Goal: Task Accomplishment & Management: Use online tool/utility

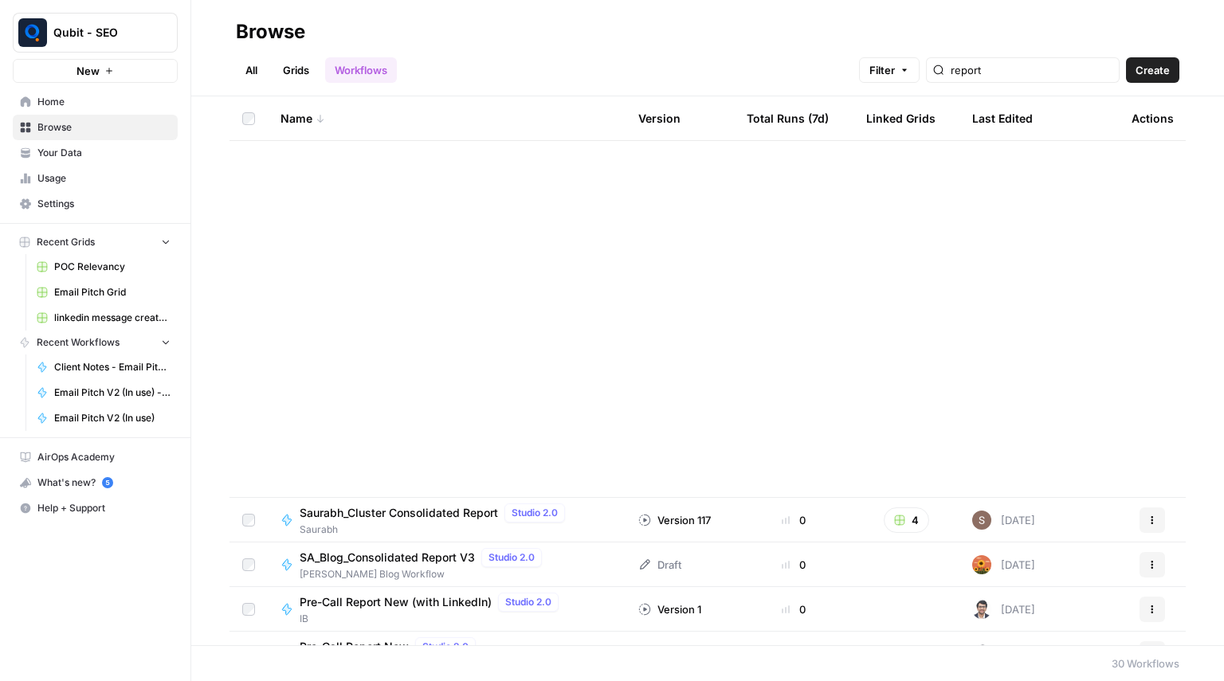
scroll to position [703, 0]
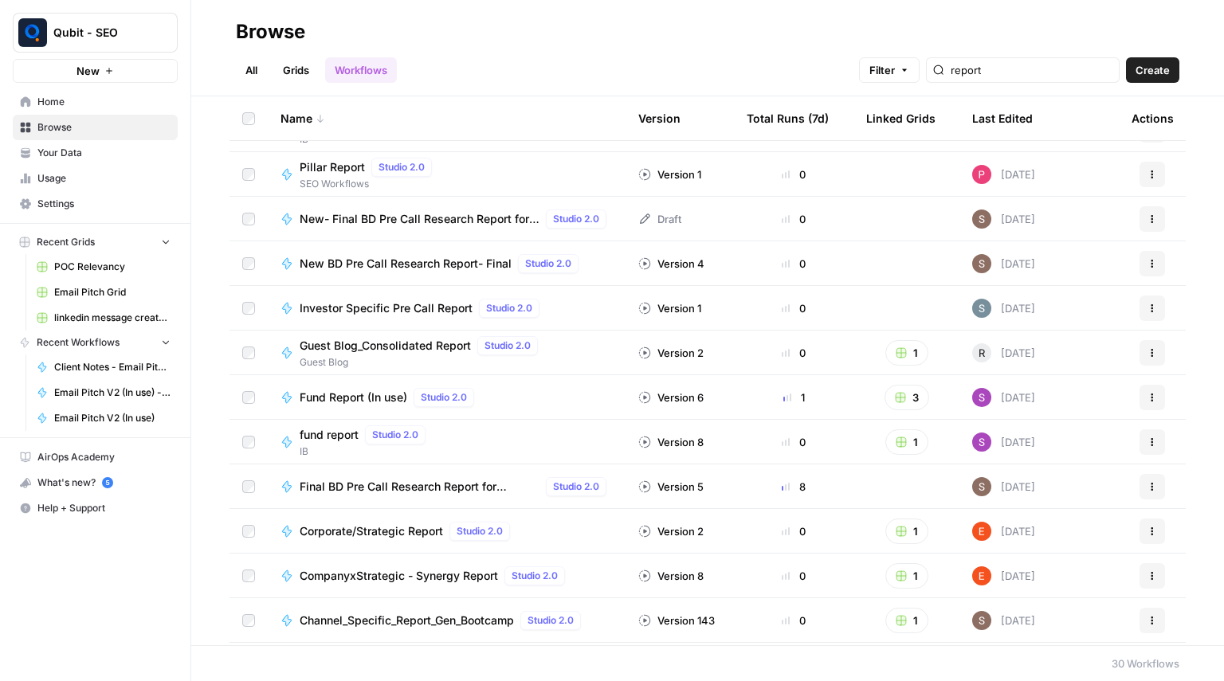
click at [1161, 70] on span "Create" at bounding box center [1153, 70] width 34 height 16
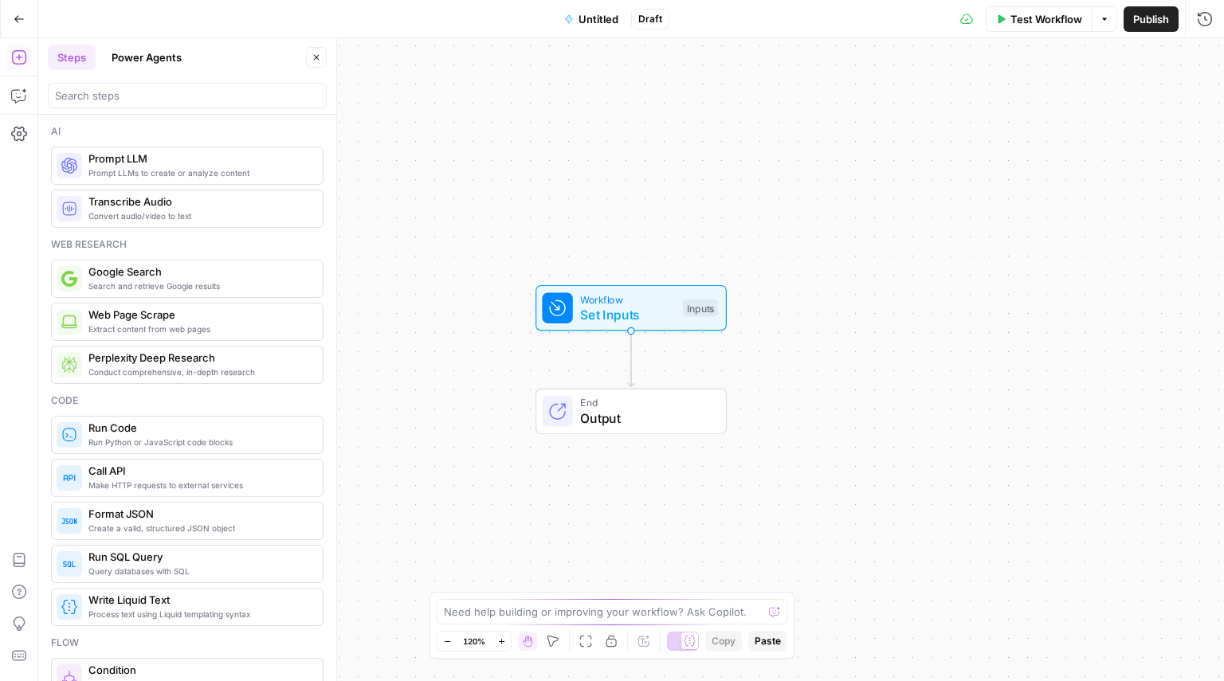
click at [138, 168] on span "Prompt LLMs to create or analyze content" at bounding box center [199, 173] width 222 height 13
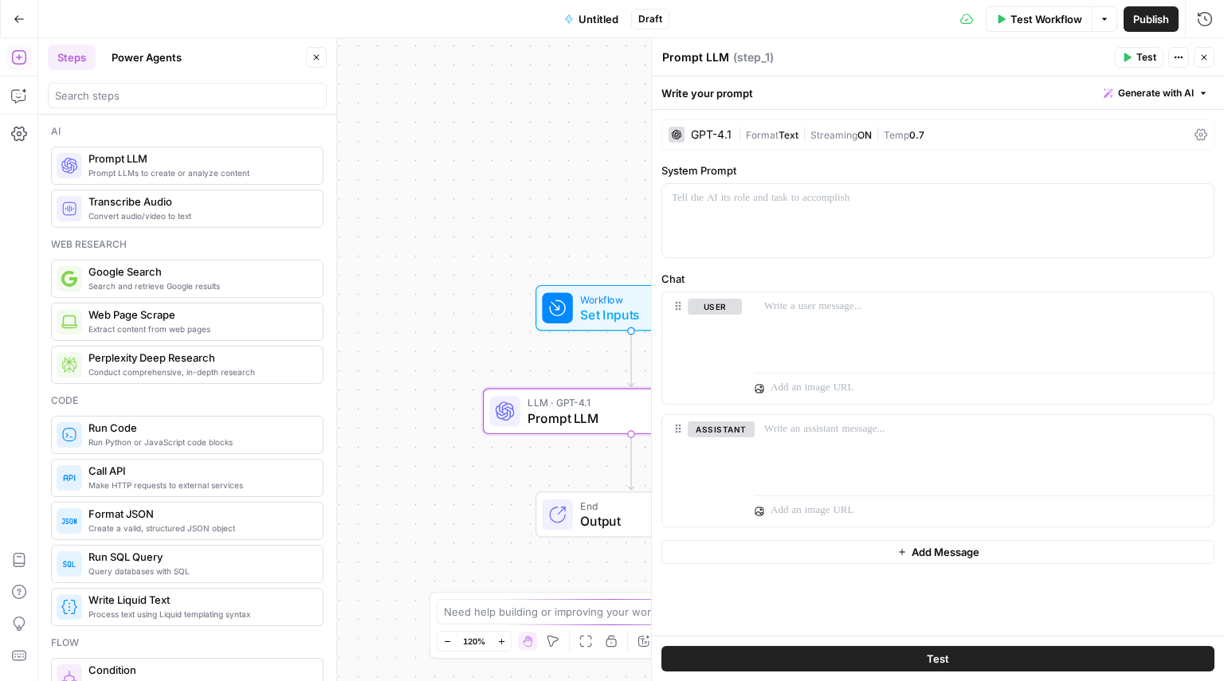
click at [750, 129] on span "Format" at bounding box center [762, 135] width 33 height 12
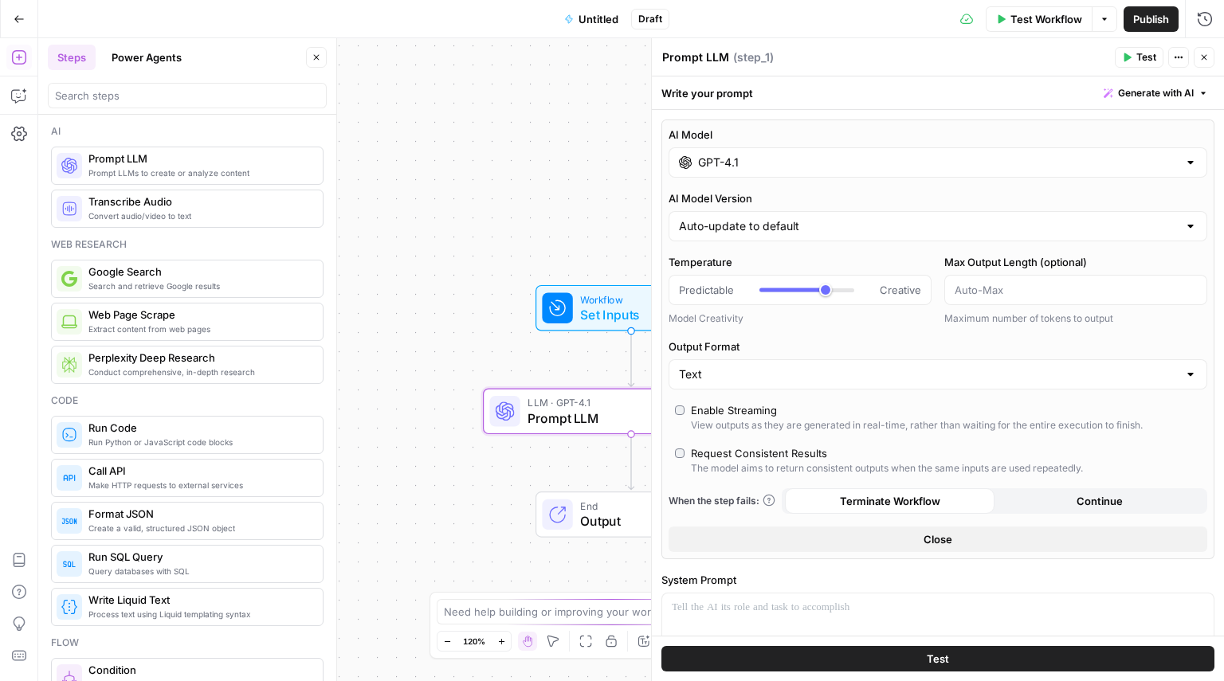
click at [754, 157] on div "AI Model GPT-4.1 AI Model Version Auto-update to default Temperature Predictabl…" at bounding box center [937, 340] width 553 height 440
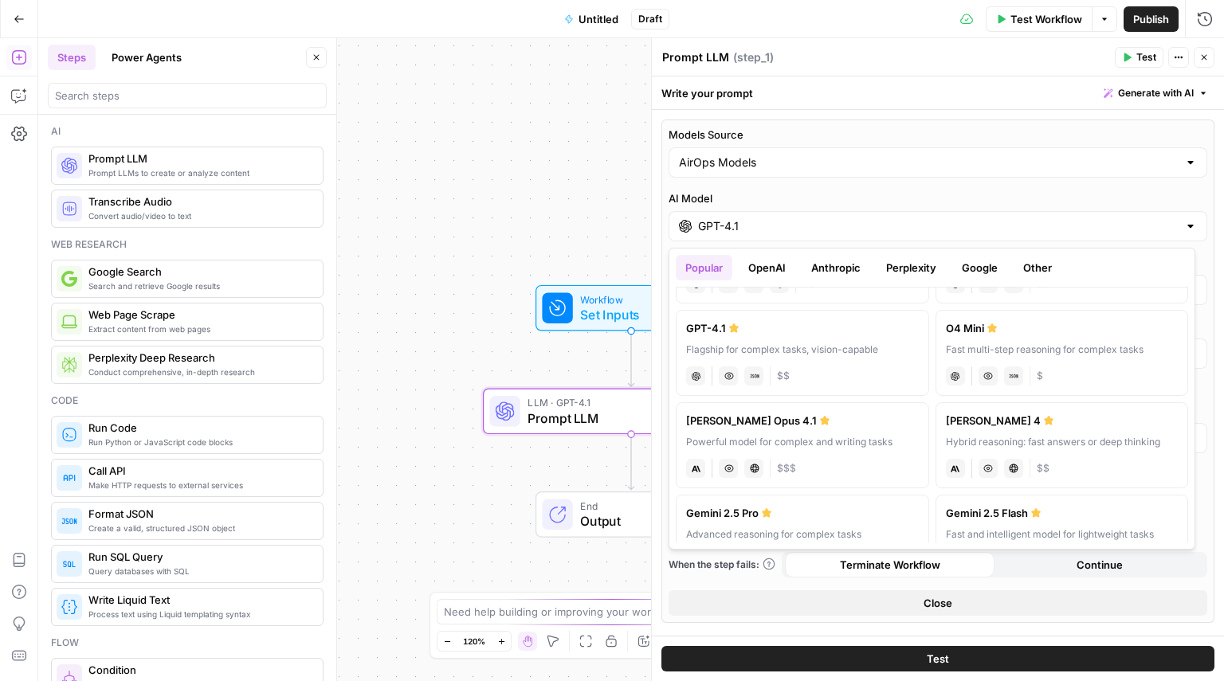
scroll to position [94, 0]
click at [774, 261] on button "OpenAI" at bounding box center [767, 267] width 57 height 25
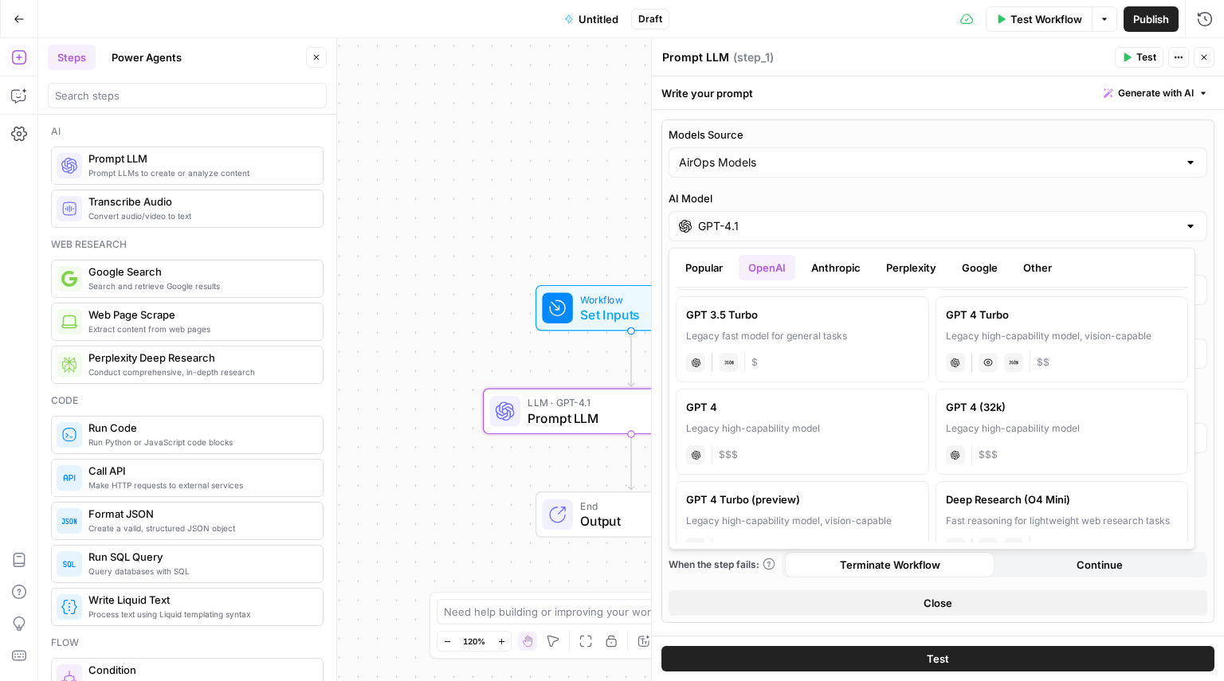
scroll to position [889, 0]
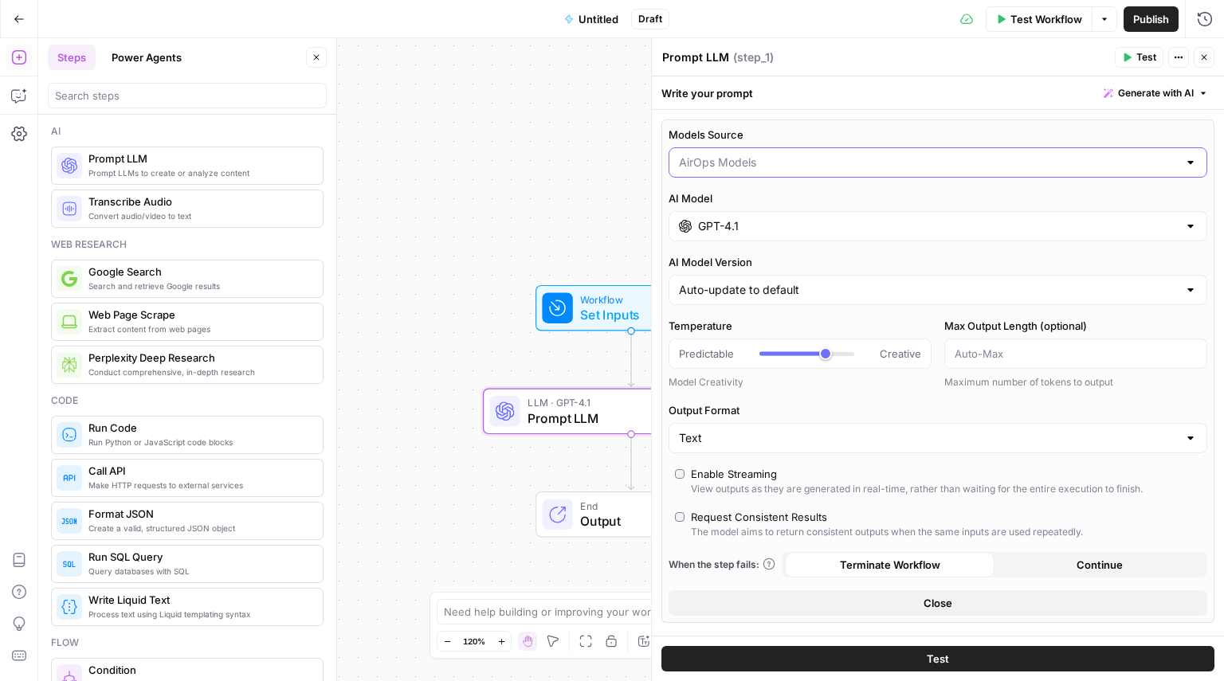
click at [805, 159] on input "Models Source" at bounding box center [928, 163] width 499 height 16
click at [763, 220] on span "My Models" at bounding box center [928, 225] width 493 height 16
type input "My Models"
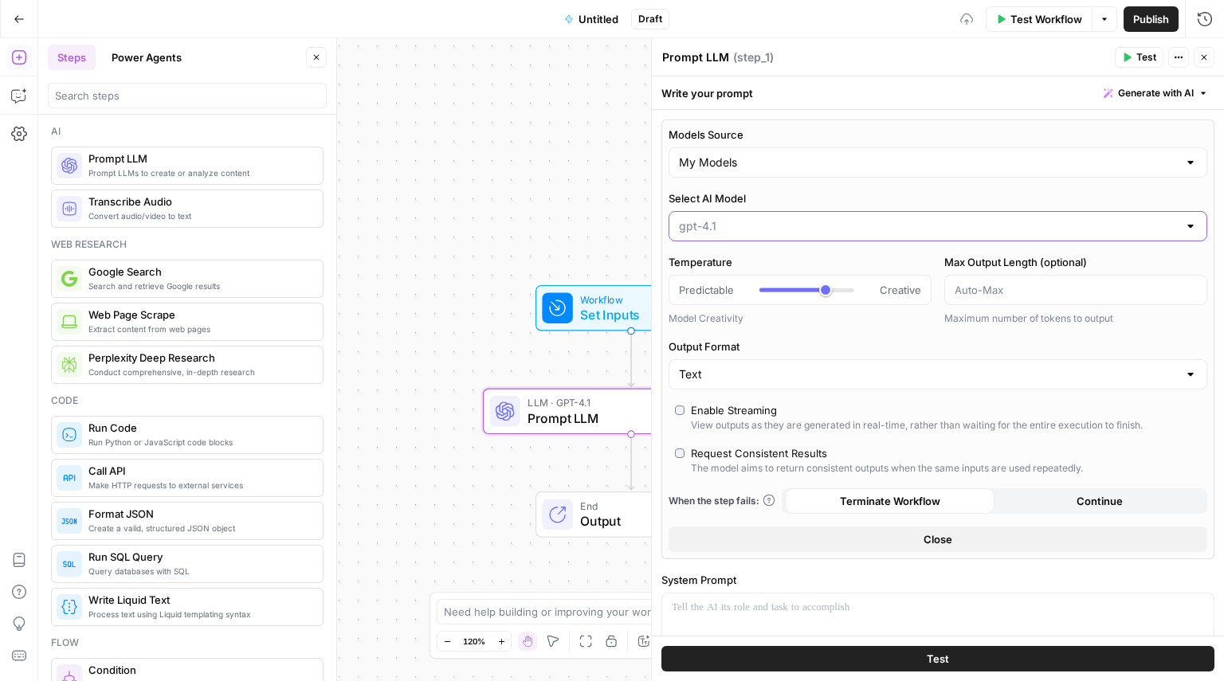
click at [767, 219] on input "Select AI Model" at bounding box center [928, 226] width 499 height 16
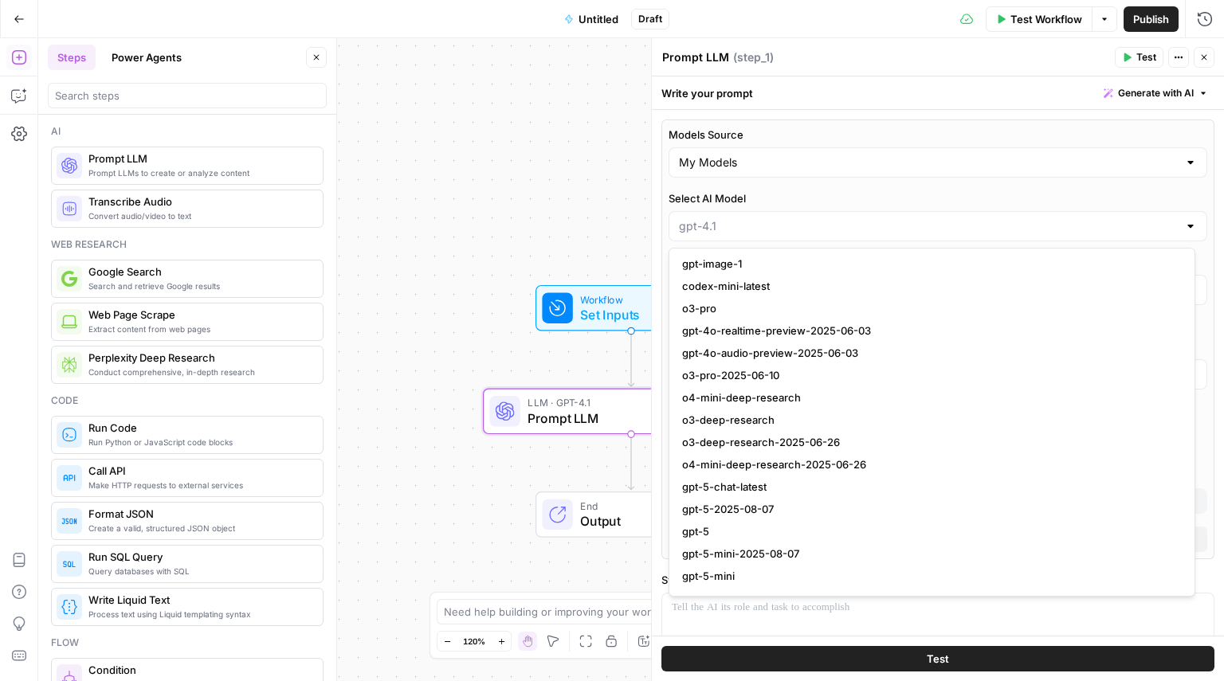
scroll to position [1681, 0]
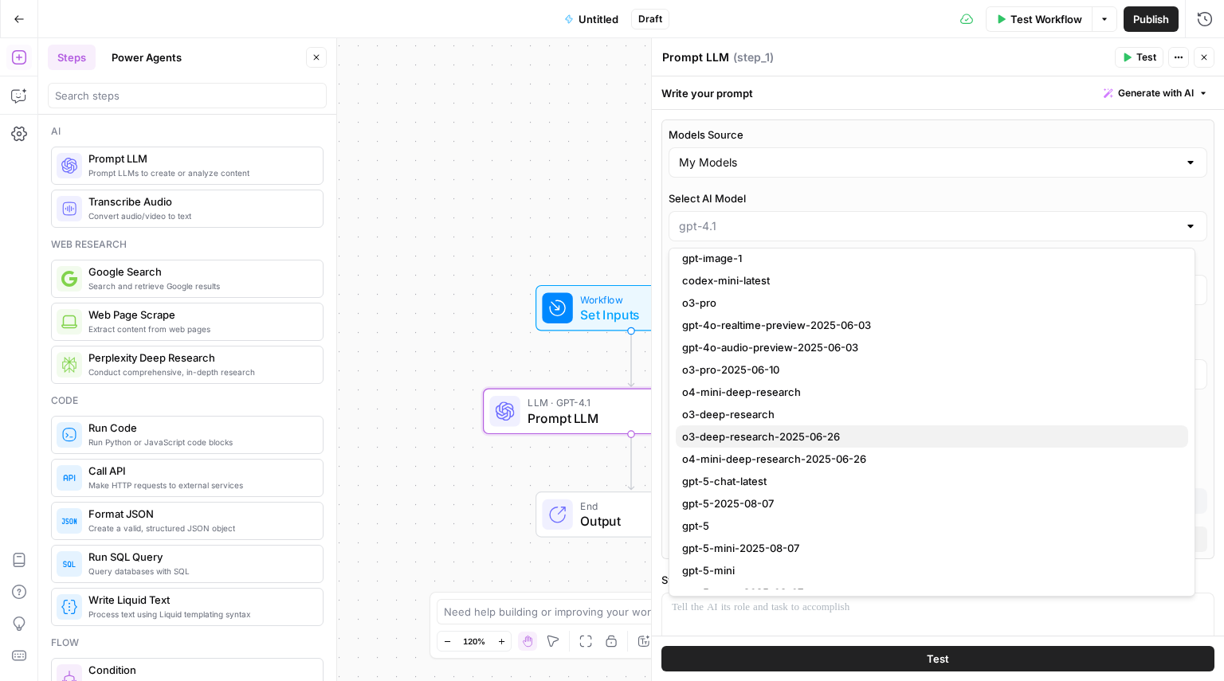
click at [754, 440] on span "o3-deep-research-2025-06-26" at bounding box center [928, 437] width 493 height 16
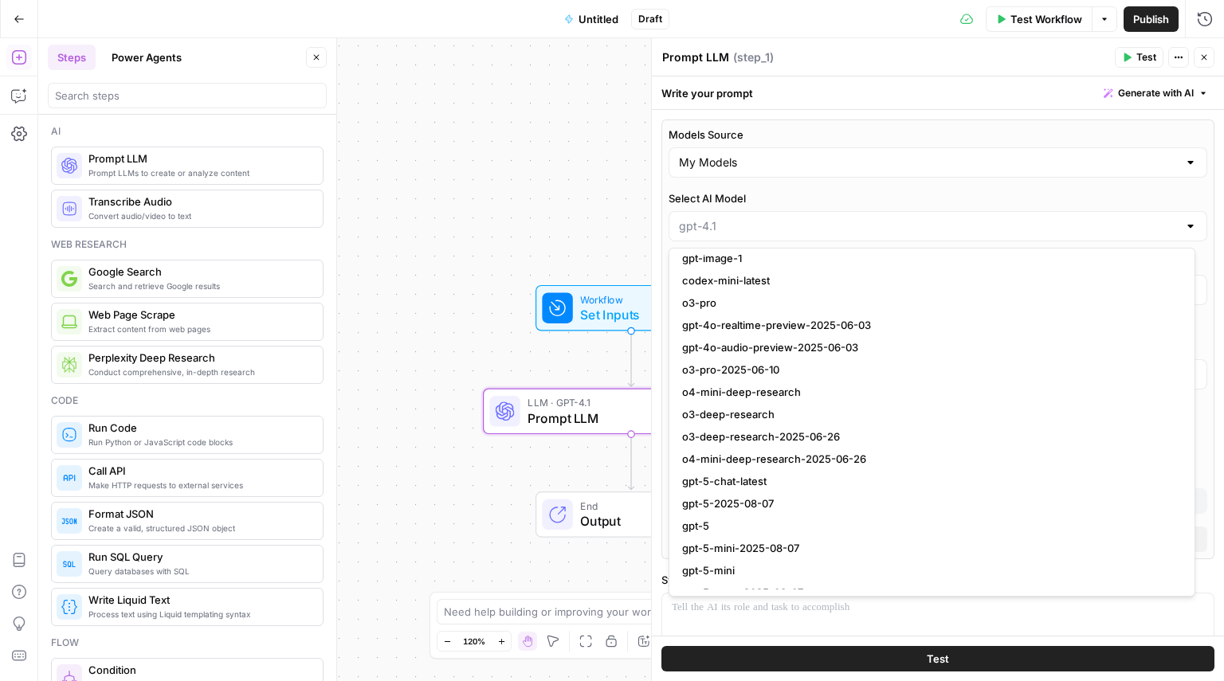
type input "o3-deep-research-2025-06-26"
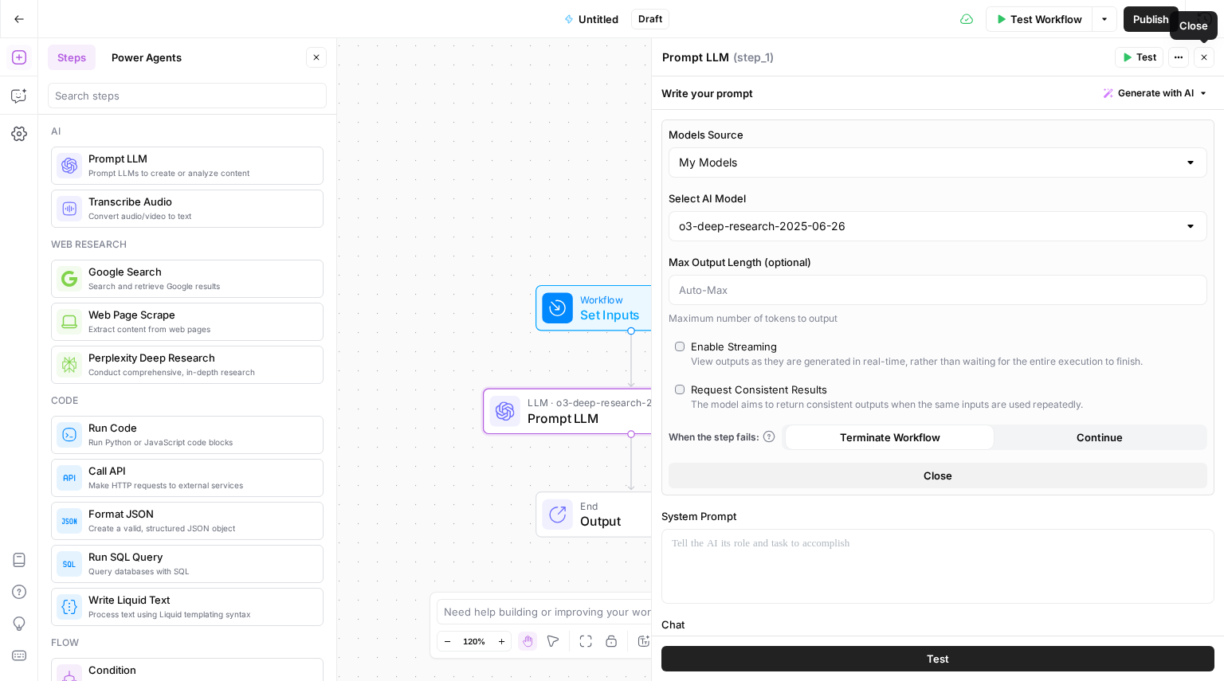
click at [1199, 61] on icon "button" at bounding box center [1204, 58] width 10 height 10
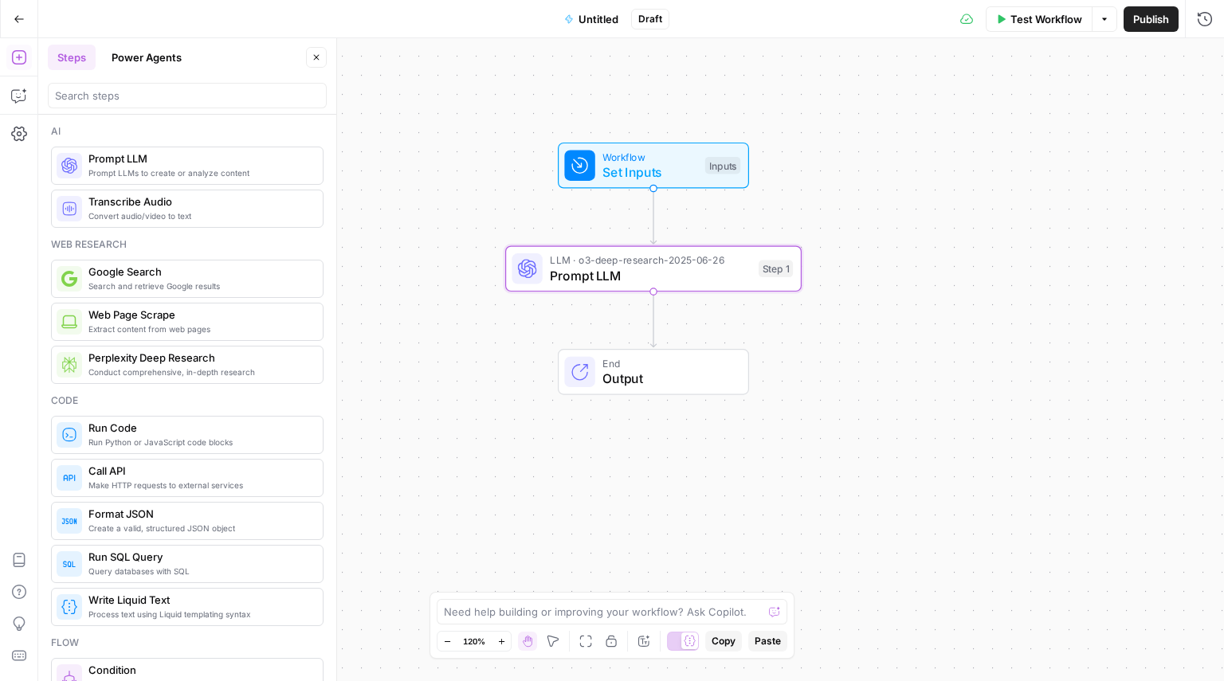
drag, startPoint x: 635, startPoint y: 508, endPoint x: 657, endPoint y: 365, distance: 144.4
click at [657, 365] on span "End" at bounding box center [667, 363] width 130 height 15
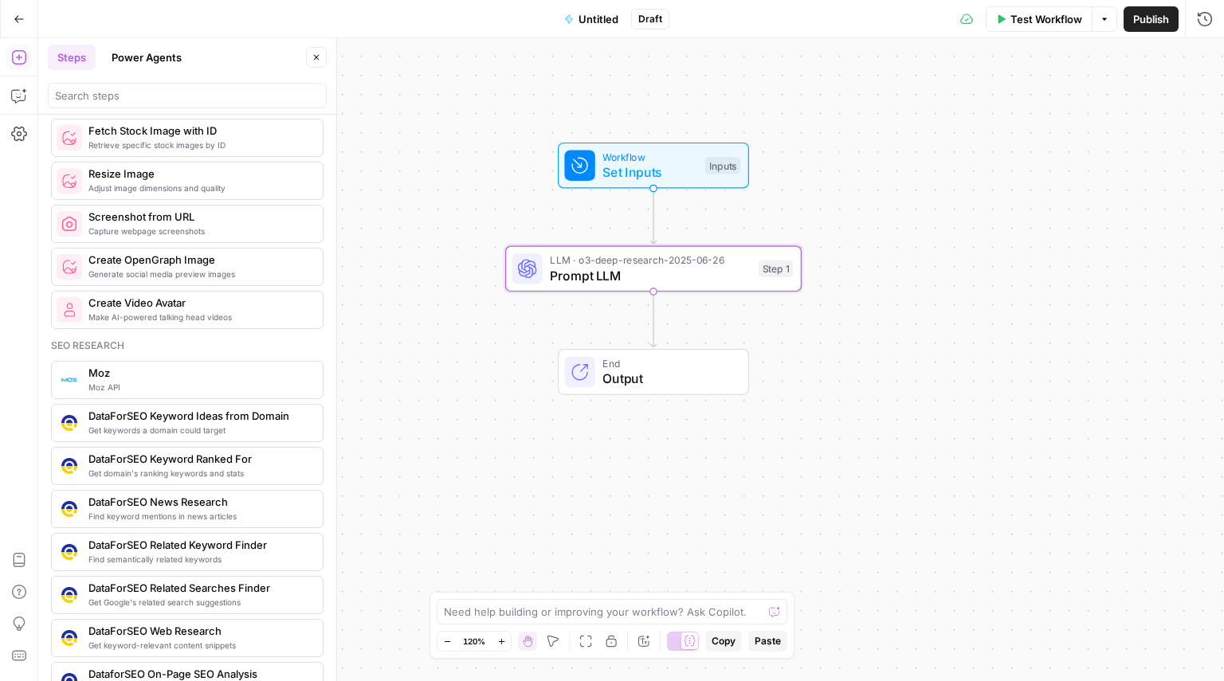
scroll to position [1222, 0]
